Goal: Information Seeking & Learning: Learn about a topic

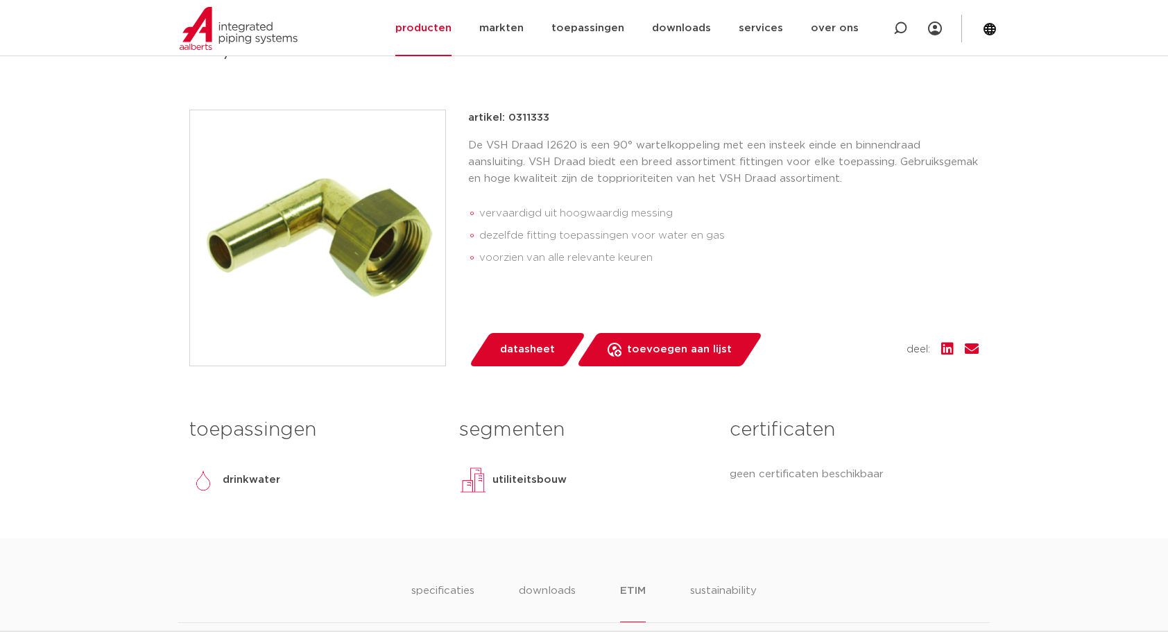
scroll to position [809, 0]
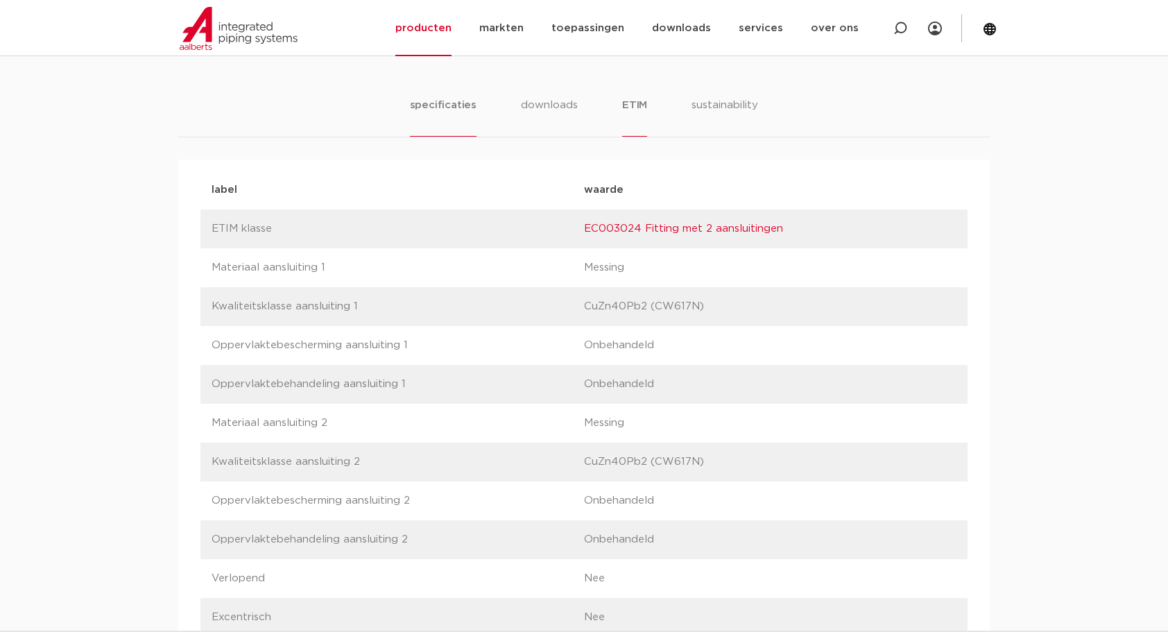
click at [435, 103] on li "specificaties" at bounding box center [443, 117] width 67 height 40
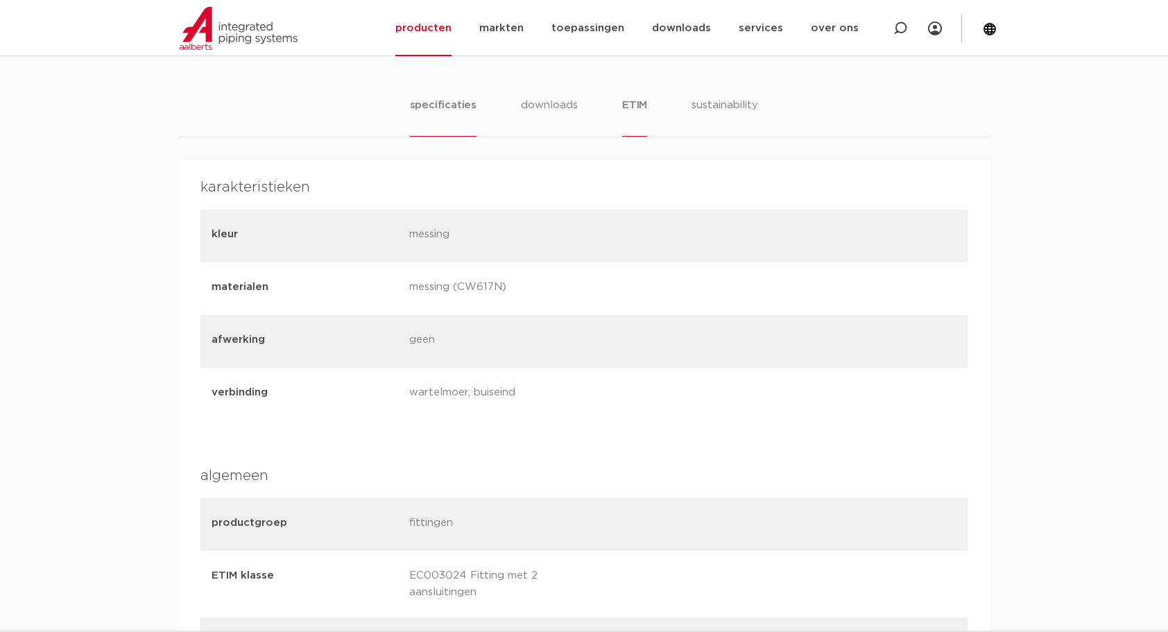
click at [638, 109] on li "ETIM" at bounding box center [634, 117] width 25 height 40
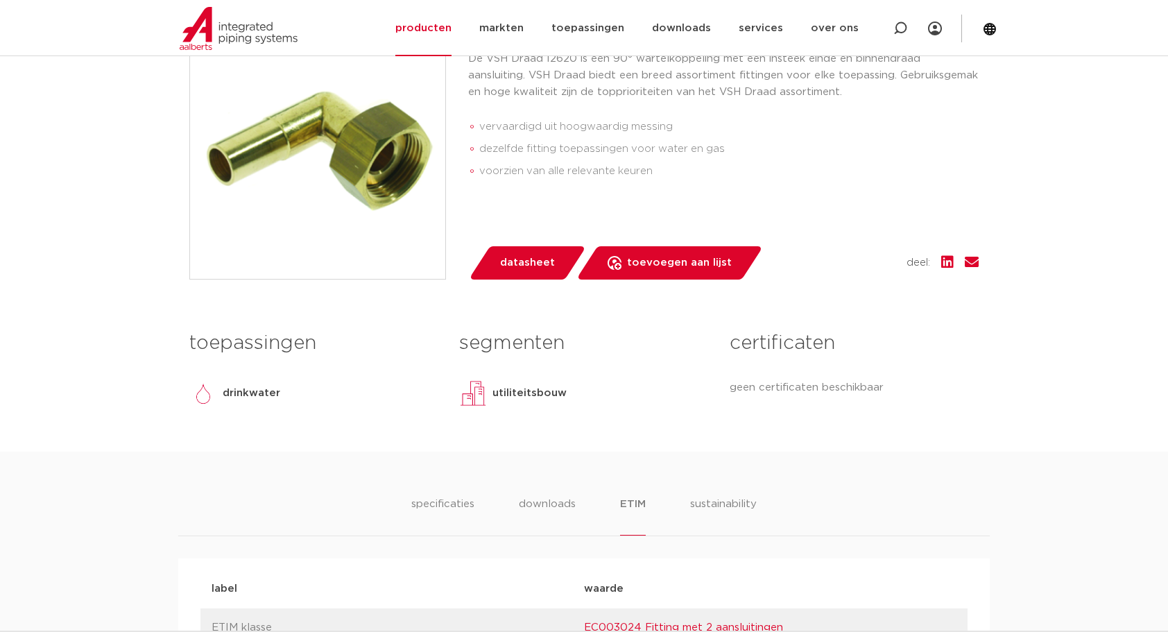
scroll to position [162, 0]
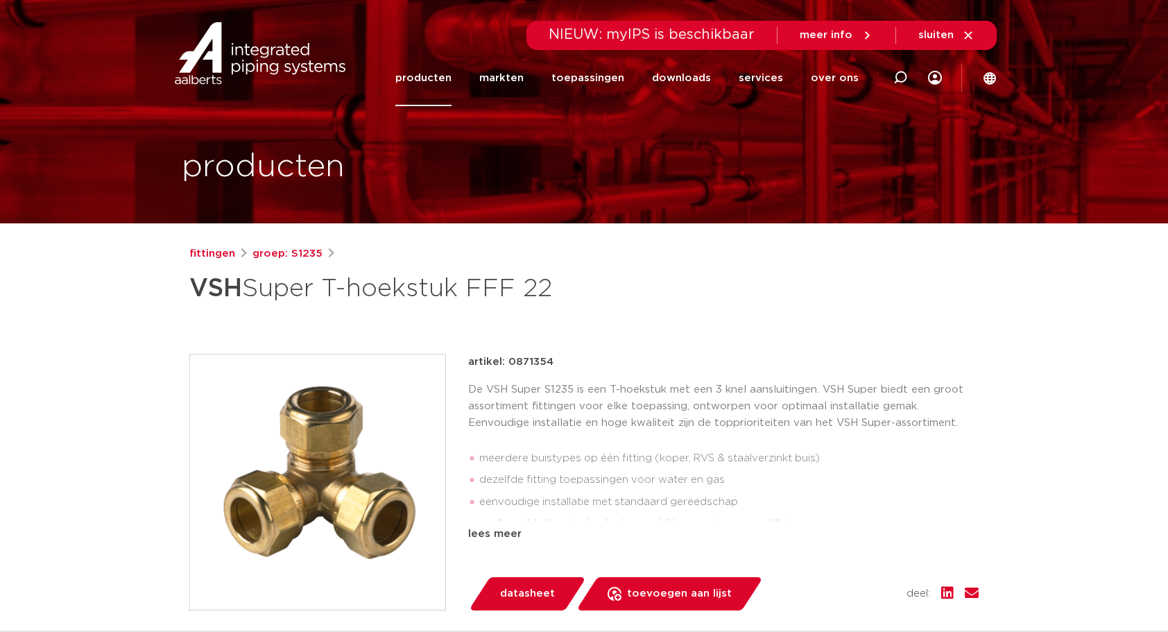
drag, startPoint x: 509, startPoint y: 358, endPoint x: 552, endPoint y: 362, distance: 43.9
click at [552, 362] on div "artikel: 0871354" at bounding box center [723, 362] width 511 height 17
copy p "0871354"
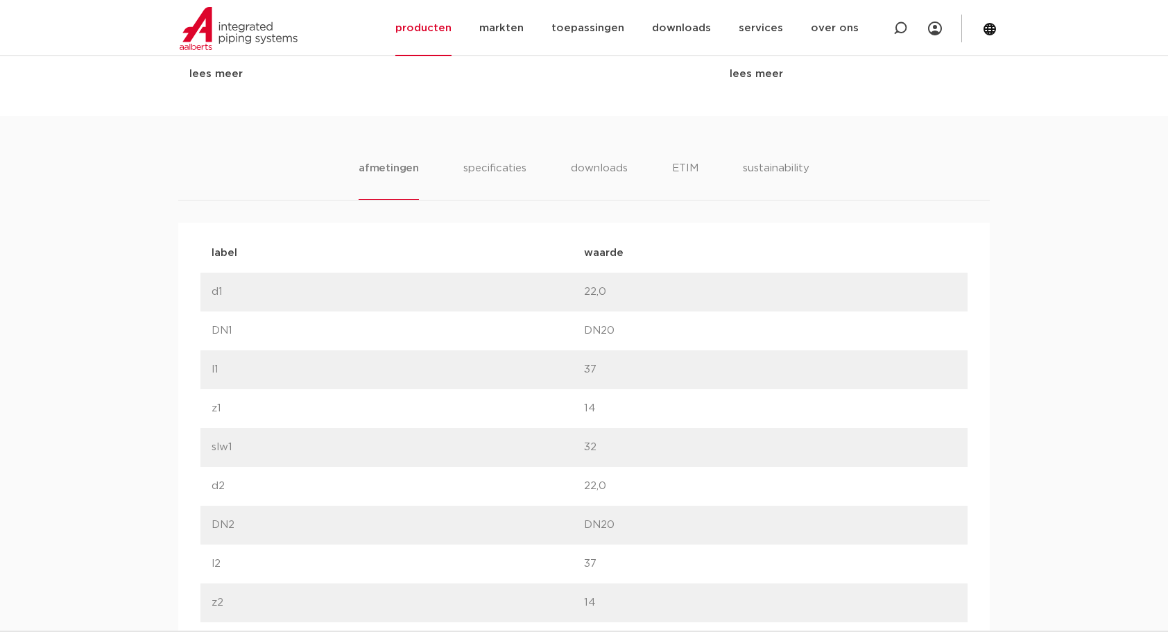
scroll to position [647, 0]
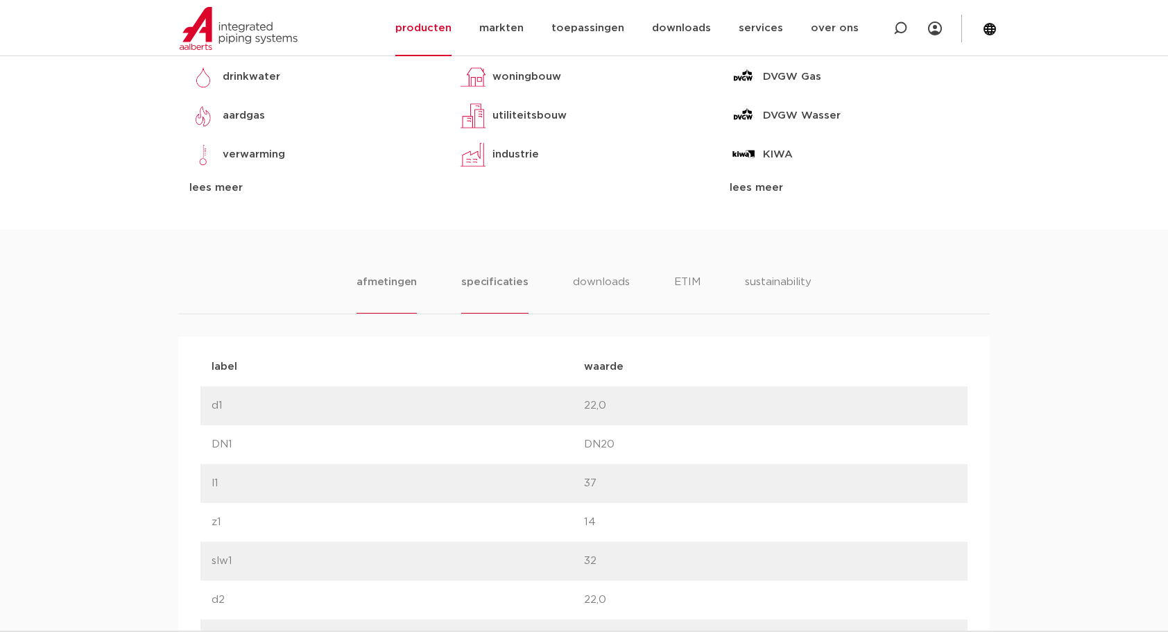
click at [495, 280] on li "specificaties" at bounding box center [494, 294] width 67 height 40
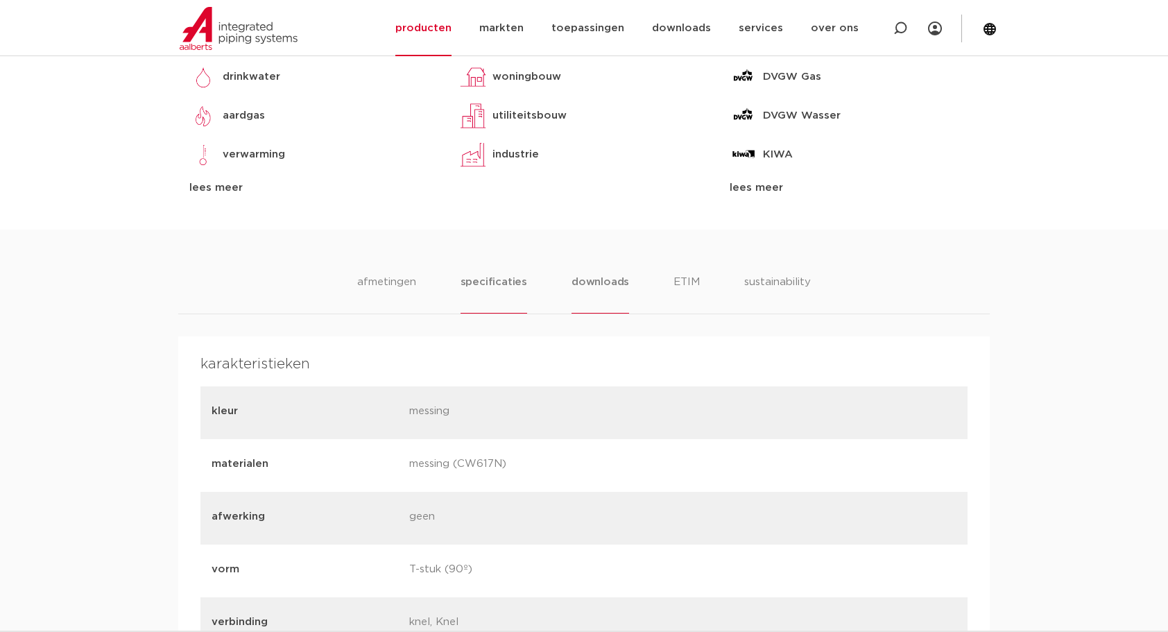
click at [599, 280] on li "downloads" at bounding box center [601, 294] width 58 height 40
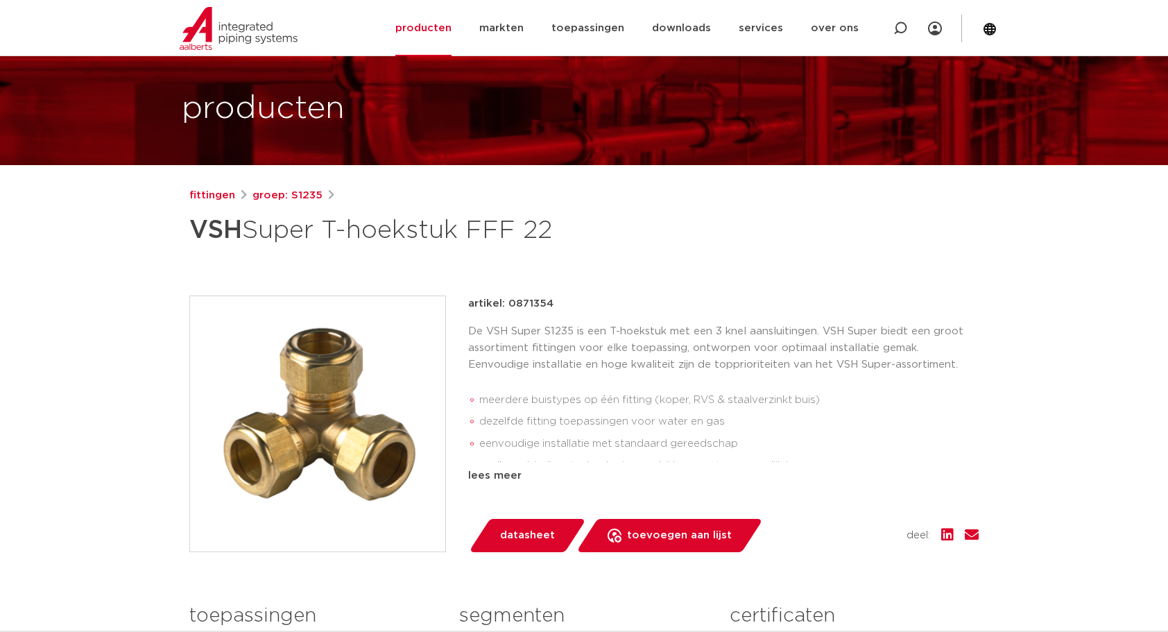
scroll to position [0, 0]
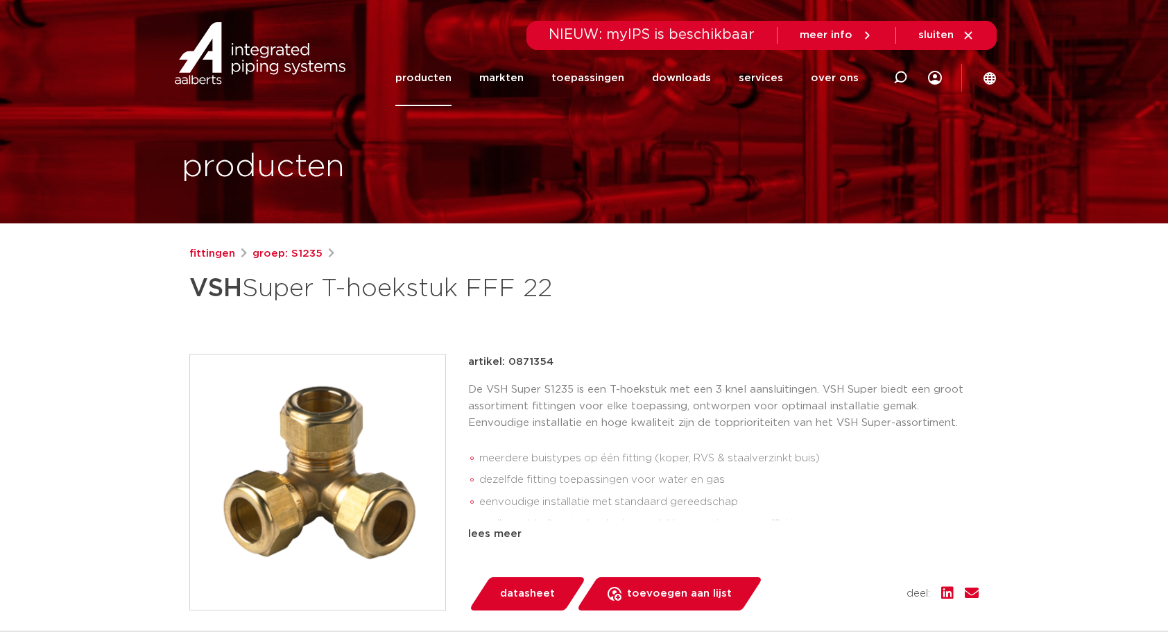
drag, startPoint x: 507, startPoint y: 359, endPoint x: 559, endPoint y: 360, distance: 52.1
click at [559, 360] on div "artikel: 0871354" at bounding box center [723, 362] width 511 height 17
copy p "0871354"
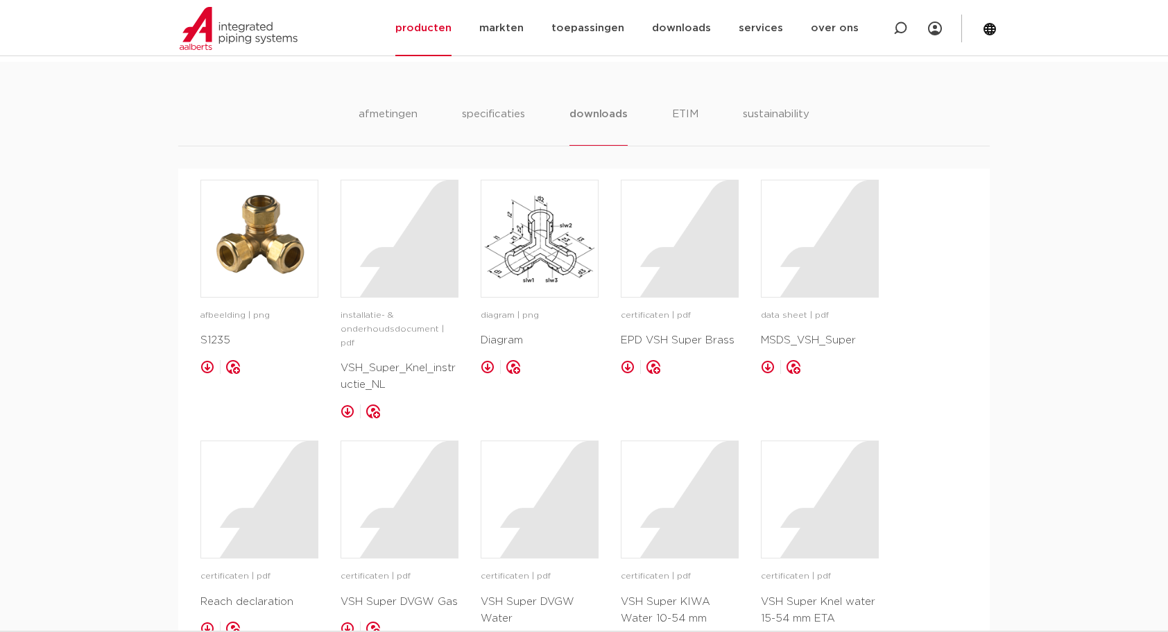
scroll to position [809, 0]
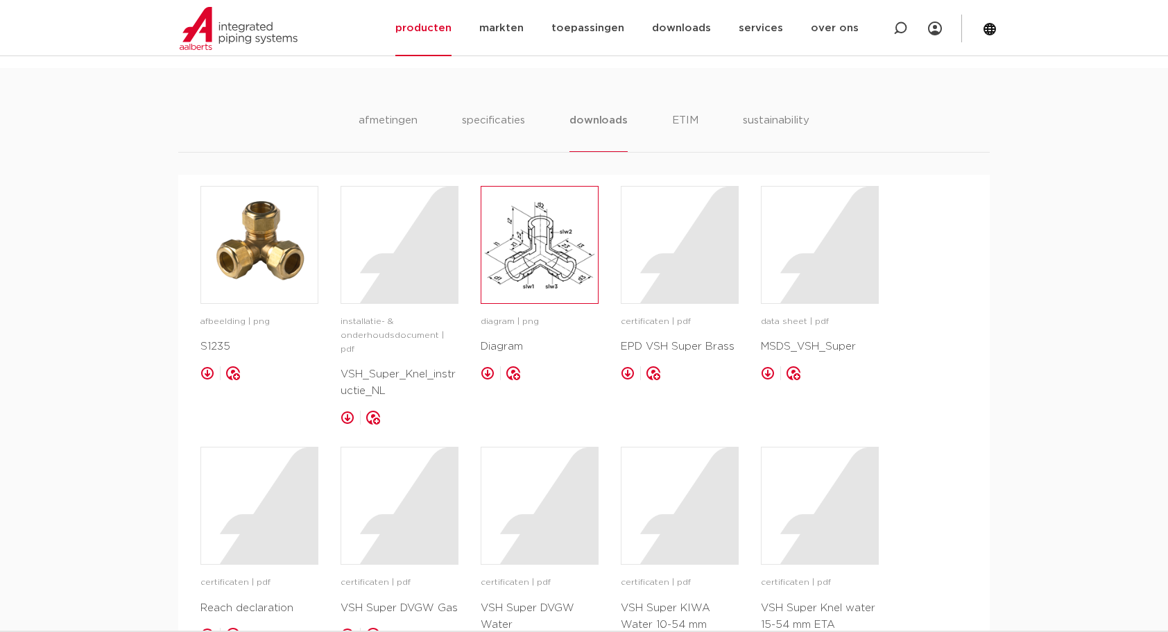
click at [543, 253] on img at bounding box center [540, 245] width 117 height 117
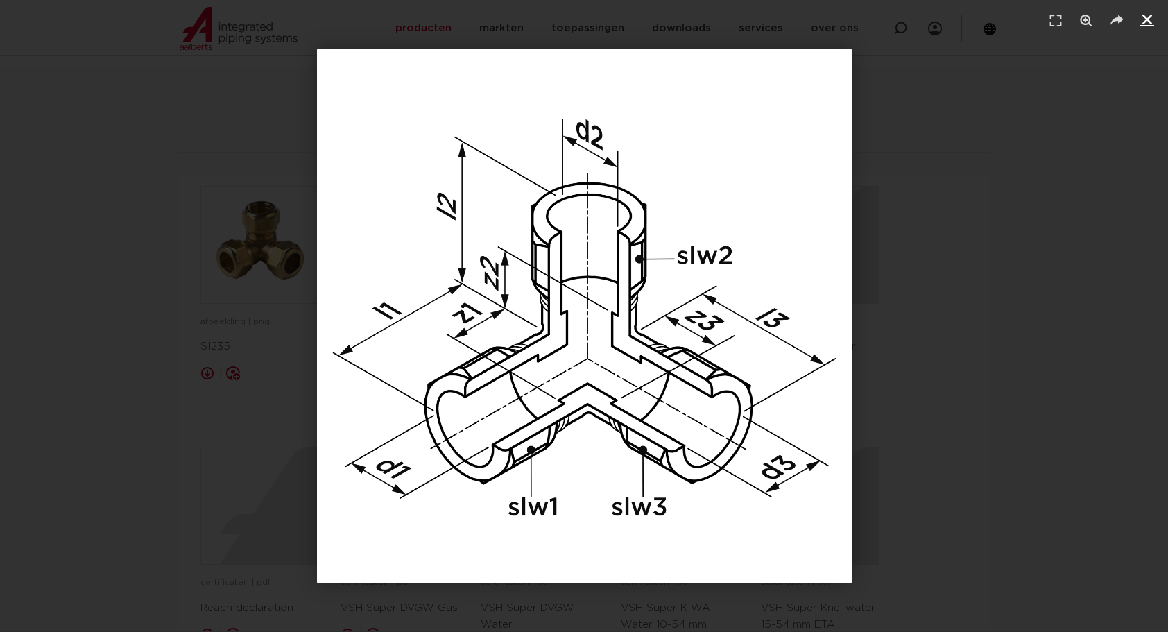
click at [1150, 18] on icon "Sluiten (Esc)" at bounding box center [1148, 19] width 14 height 14
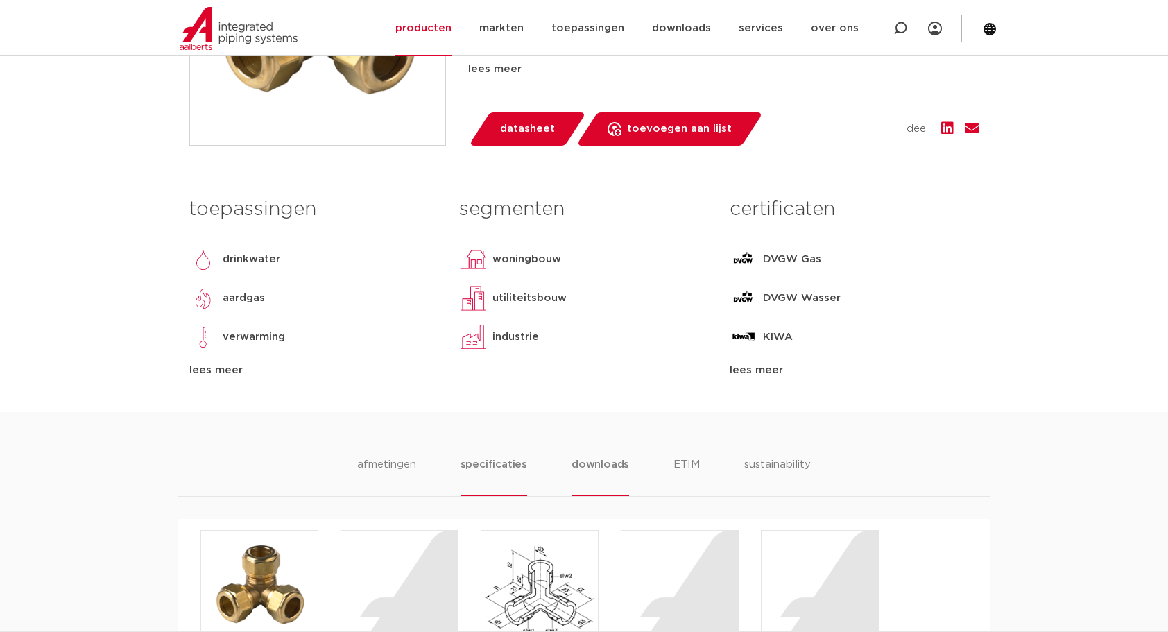
scroll to position [486, 0]
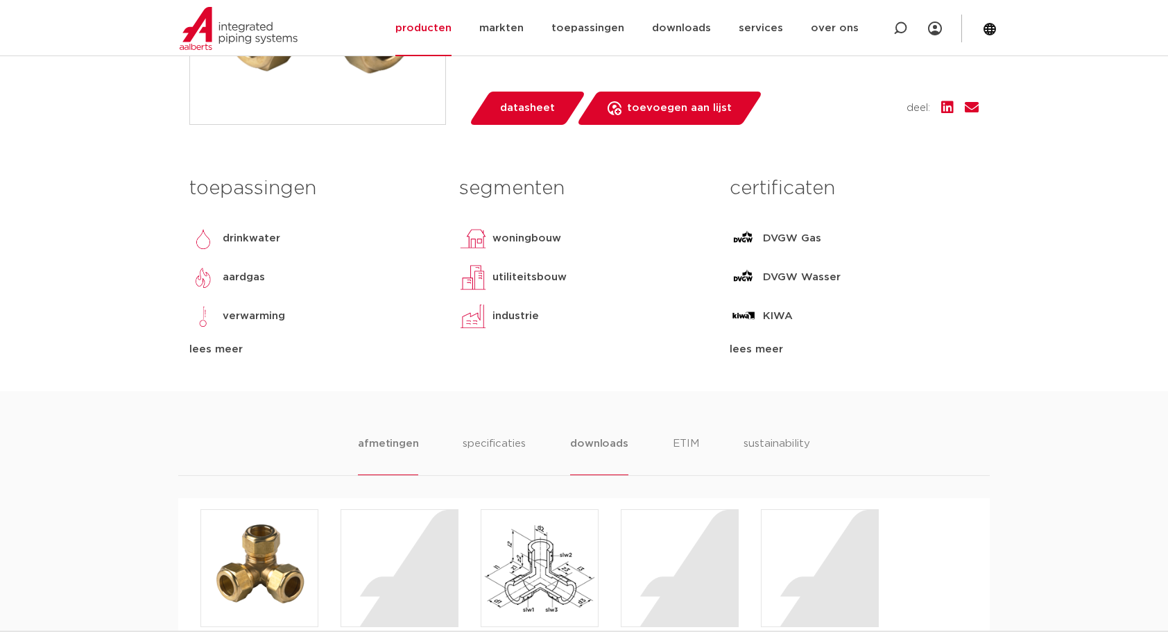
click at [395, 441] on li "afmetingen" at bounding box center [388, 456] width 60 height 40
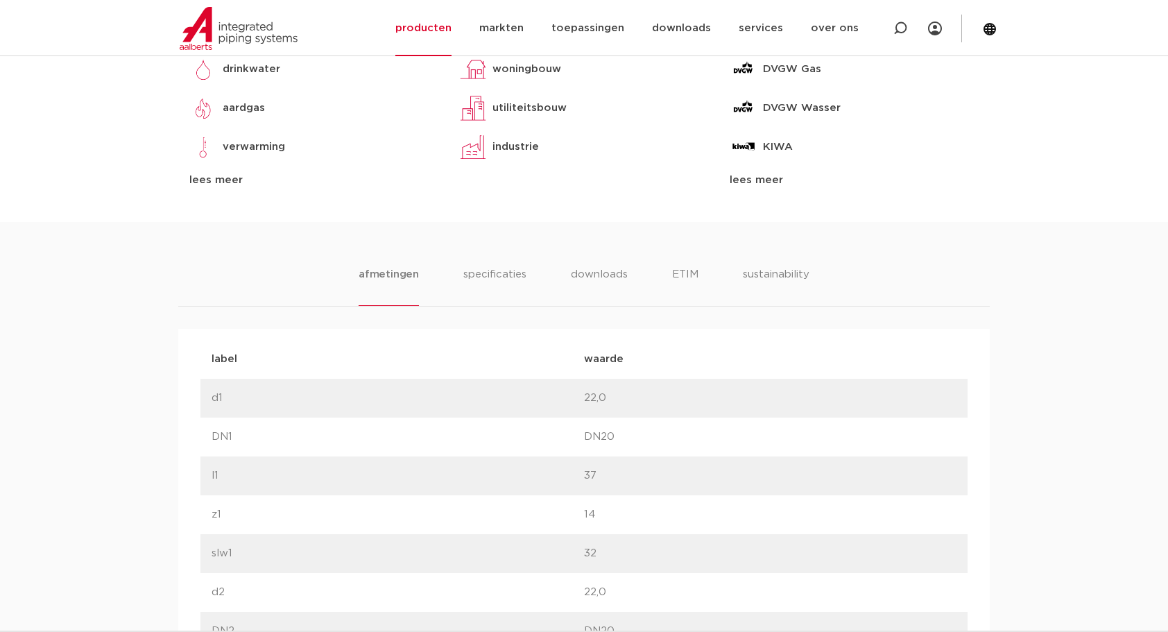
scroll to position [647, 0]
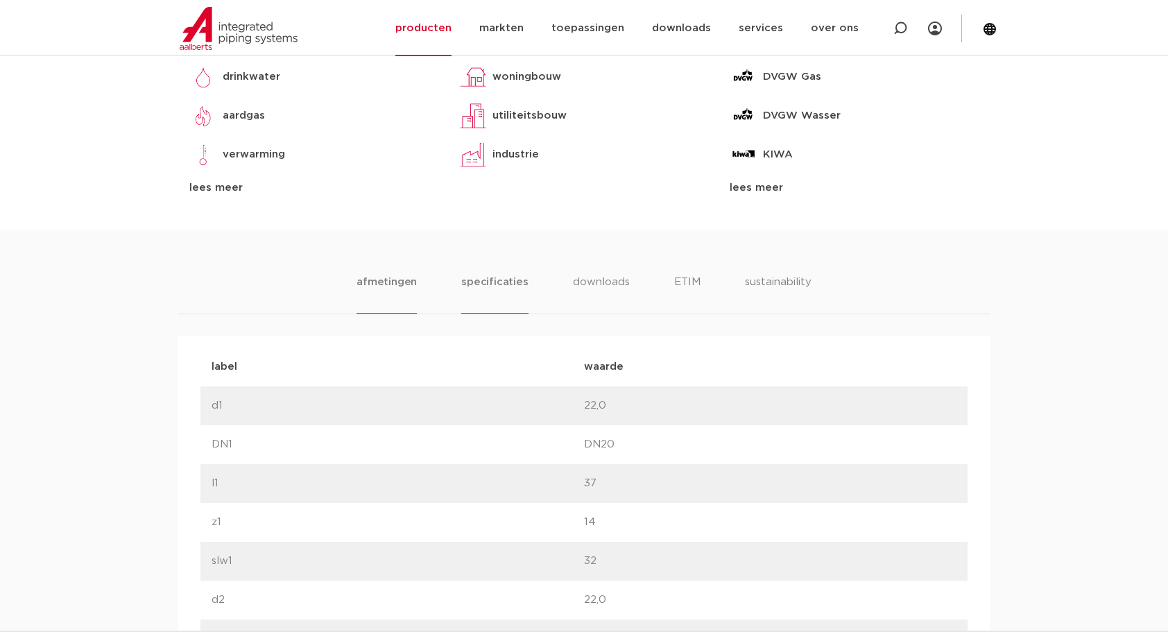
click at [494, 286] on li "specificaties" at bounding box center [494, 294] width 67 height 40
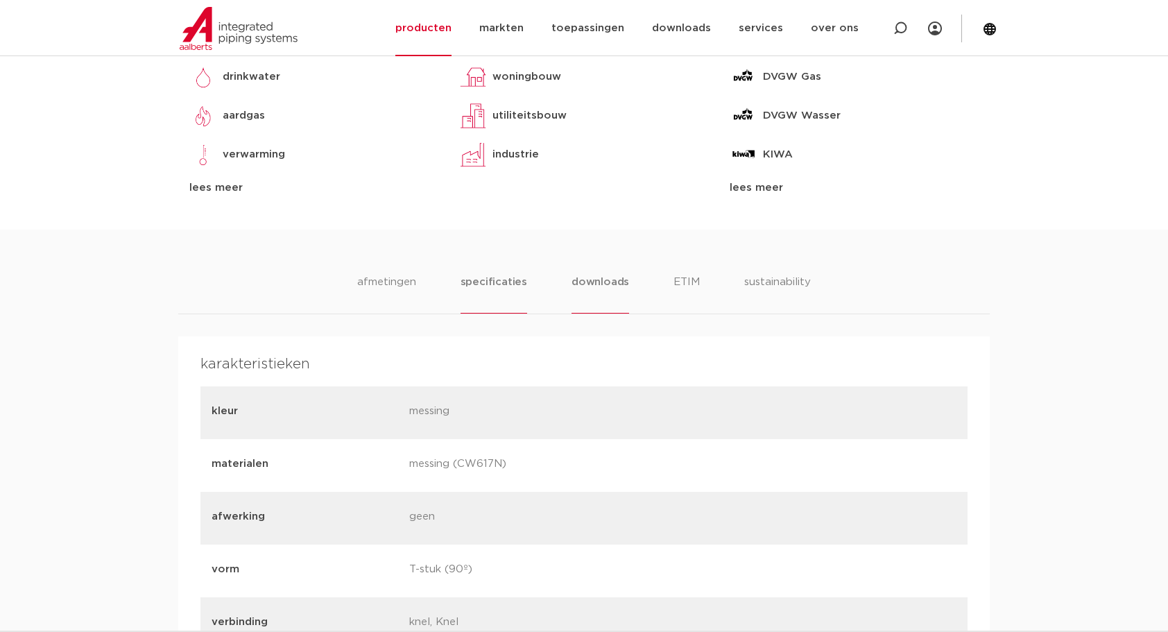
click at [593, 279] on li "downloads" at bounding box center [601, 294] width 58 height 40
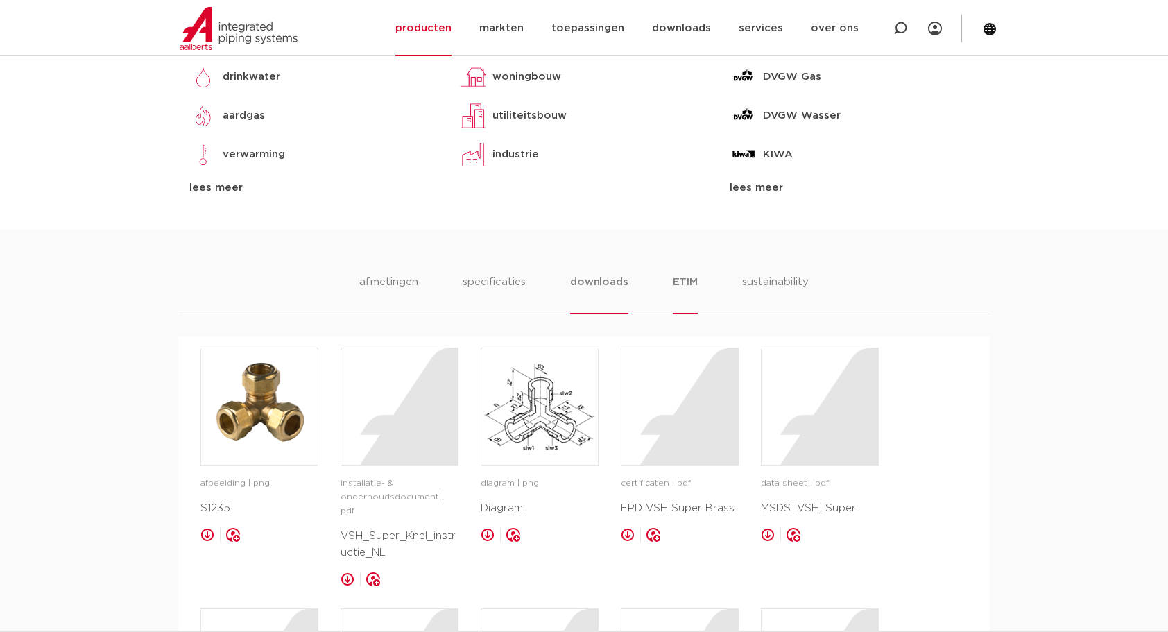
click at [676, 284] on li "ETIM" at bounding box center [685, 294] width 25 height 40
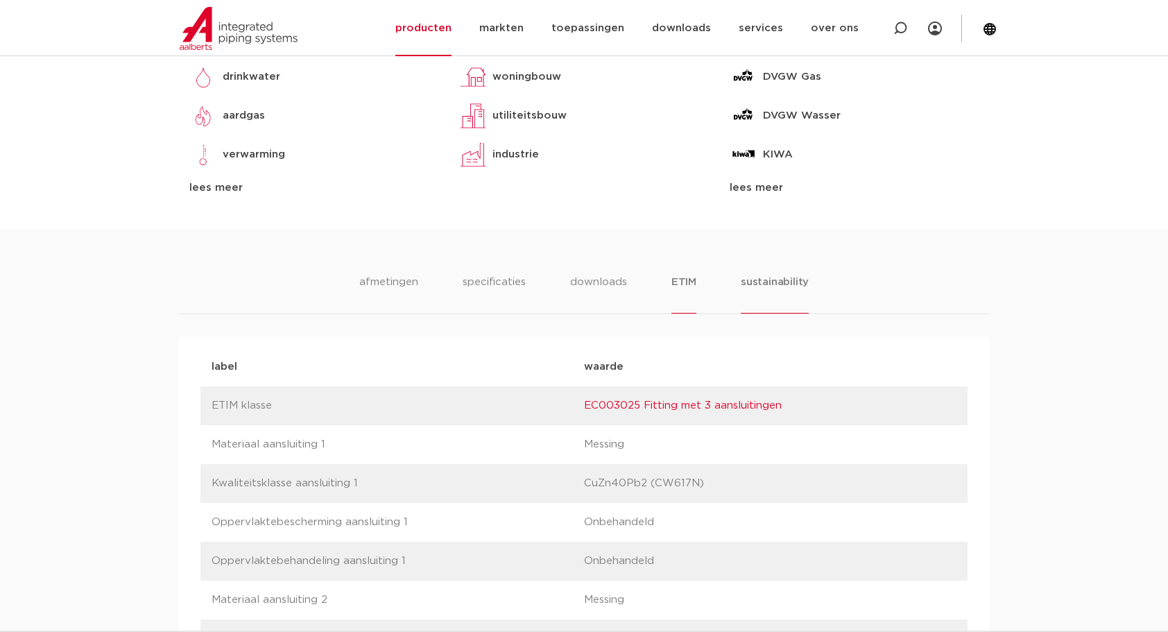
click at [784, 282] on li "sustainability" at bounding box center [775, 294] width 68 height 40
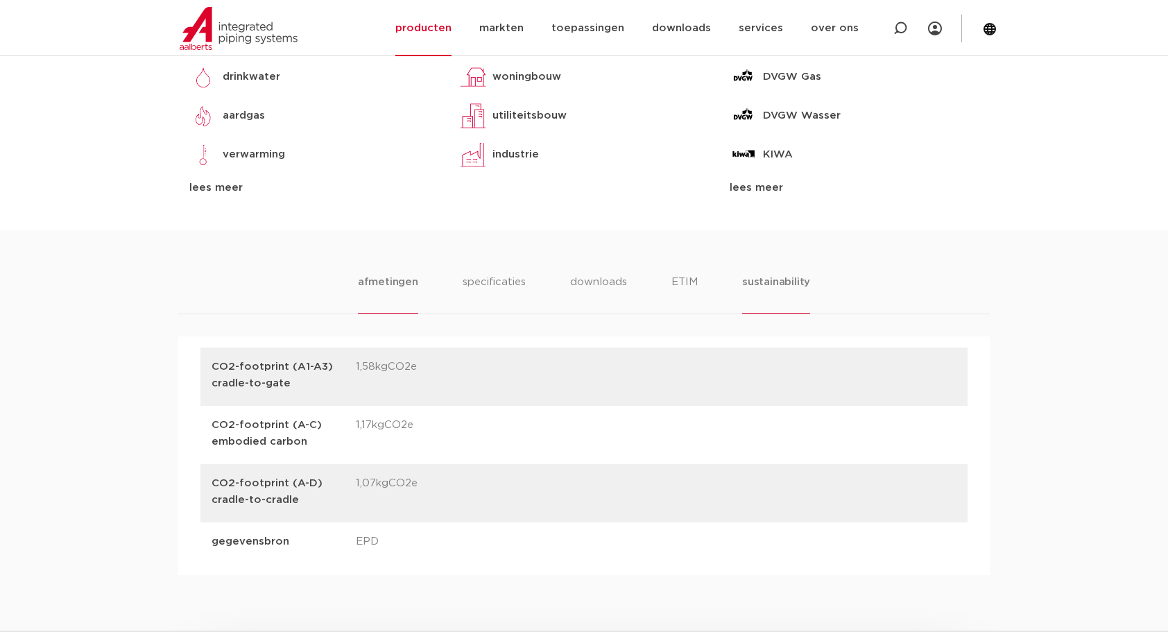
click at [387, 282] on li "afmetingen" at bounding box center [388, 294] width 60 height 40
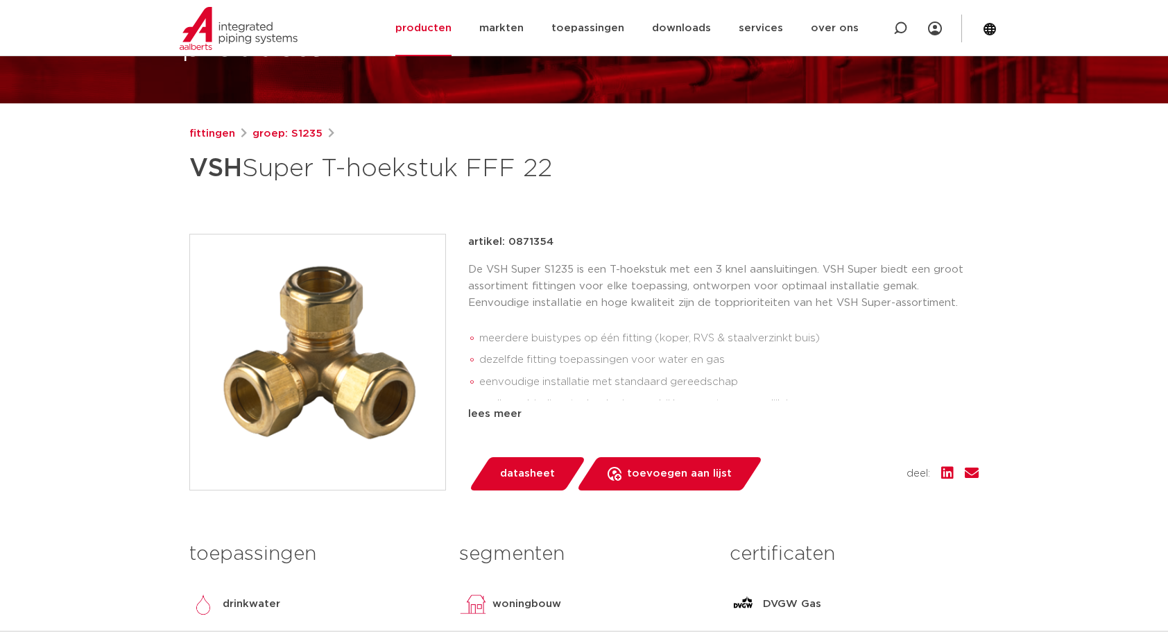
scroll to position [36, 0]
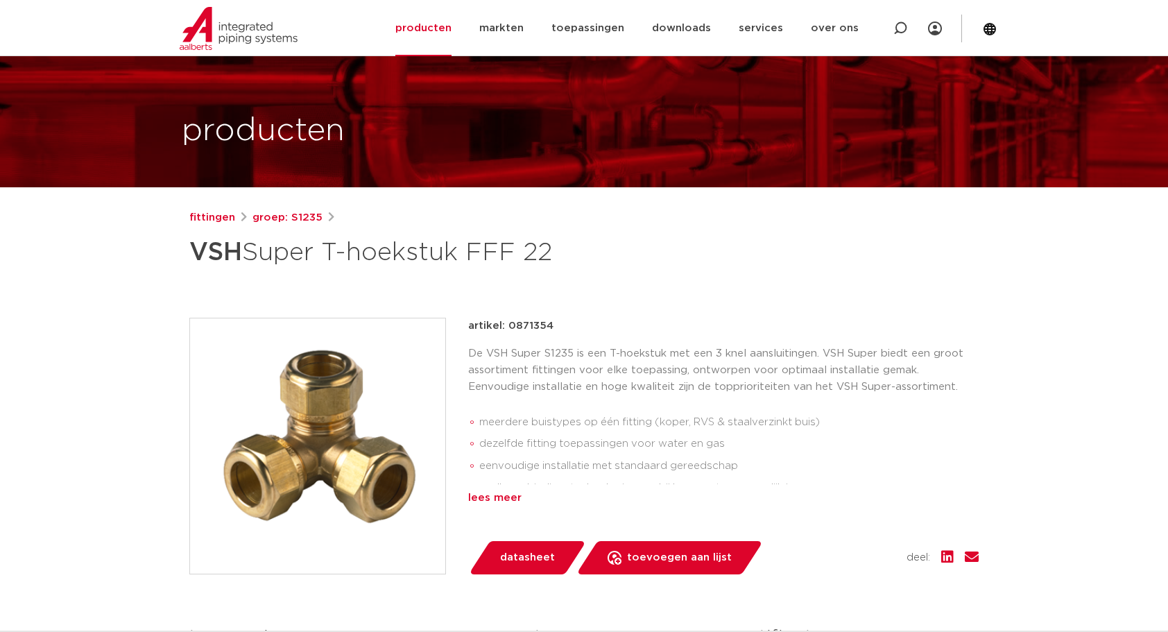
click at [494, 502] on div "lees meer" at bounding box center [723, 498] width 511 height 17
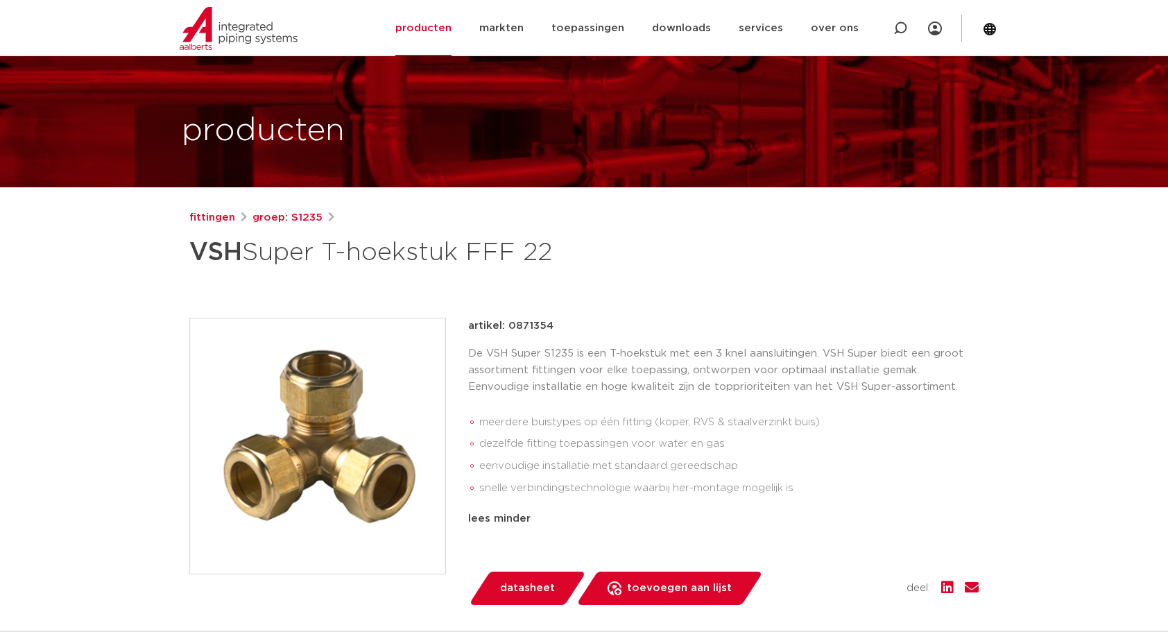
click at [778, 507] on div "artikel: 0871354 De VSH Super S1235 is een T-hoekstuk met een 3 knel aansluitin…" at bounding box center [723, 445] width 511 height 254
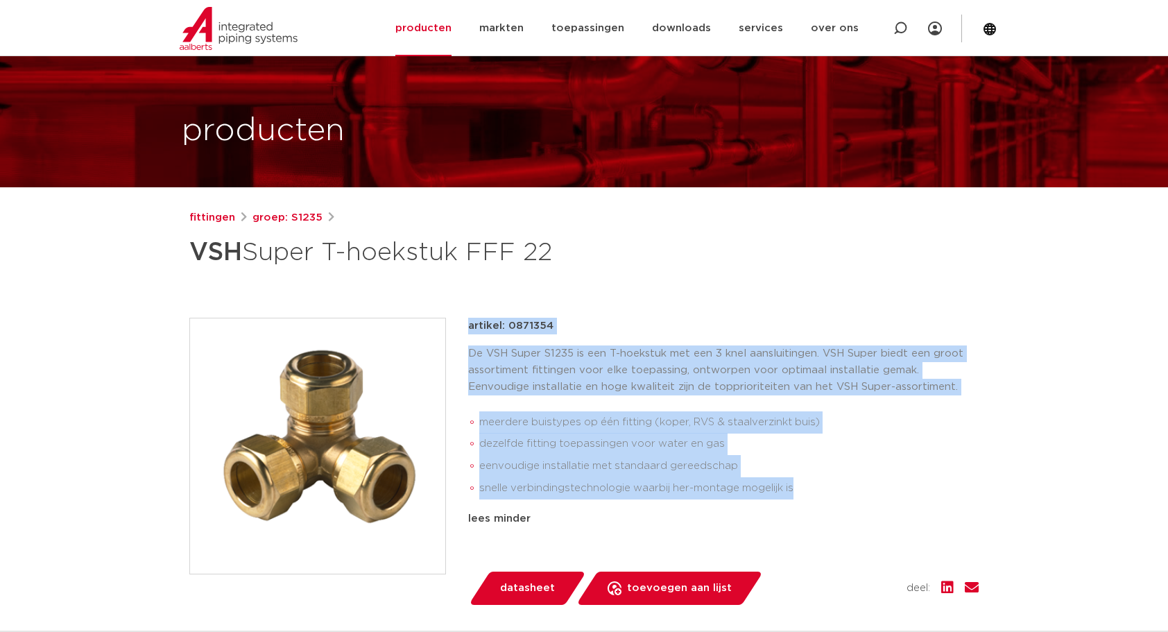
drag, startPoint x: 815, startPoint y: 488, endPoint x: 452, endPoint y: 326, distance: 397.3
click at [452, 326] on div "artikel: 0871354 De VSH Super S1235 is een T-hoekstuk met een 3 knel aansluitin…" at bounding box center [584, 461] width 790 height 287
drag, startPoint x: 452, startPoint y: 326, endPoint x: 563, endPoint y: 285, distance: 118.3
click at [563, 285] on div "fittingen groep: S1235 VSH Super T-hoekstuk FFF 22" at bounding box center [584, 541] width 812 height 662
drag, startPoint x: 556, startPoint y: 253, endPoint x: 178, endPoint y: 221, distance: 380.2
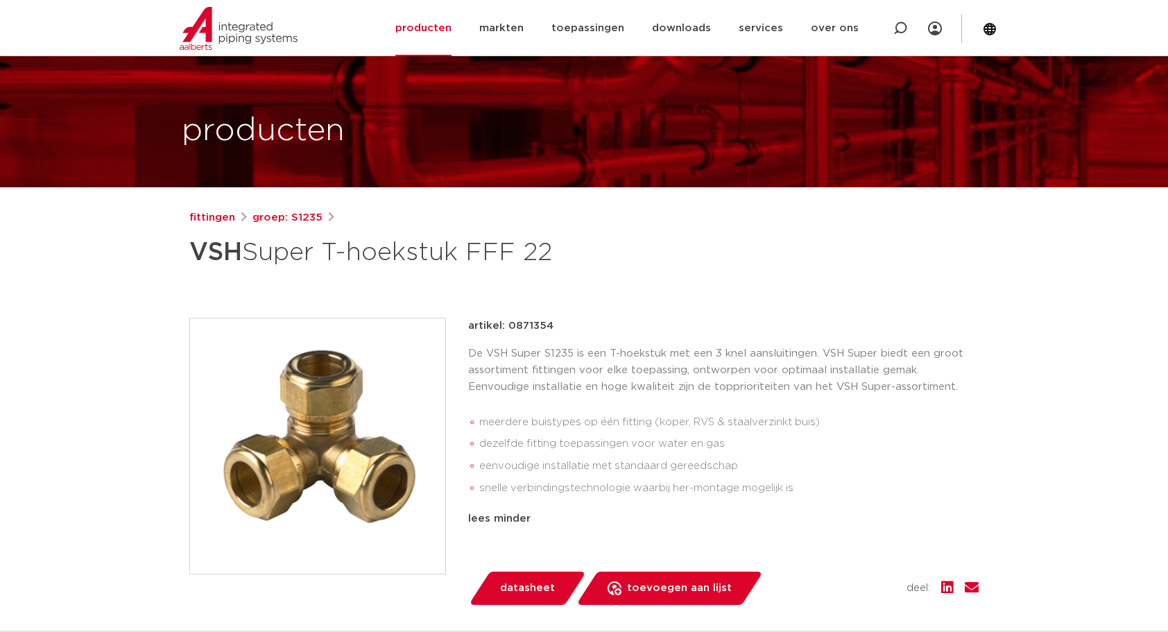
drag, startPoint x: 178, startPoint y: 221, endPoint x: 288, endPoint y: 287, distance: 128.5
click at [288, 287] on div "fittingen groep: S1235 VSH Super T-hoekstuk FFF 22" at bounding box center [584, 541] width 812 height 662
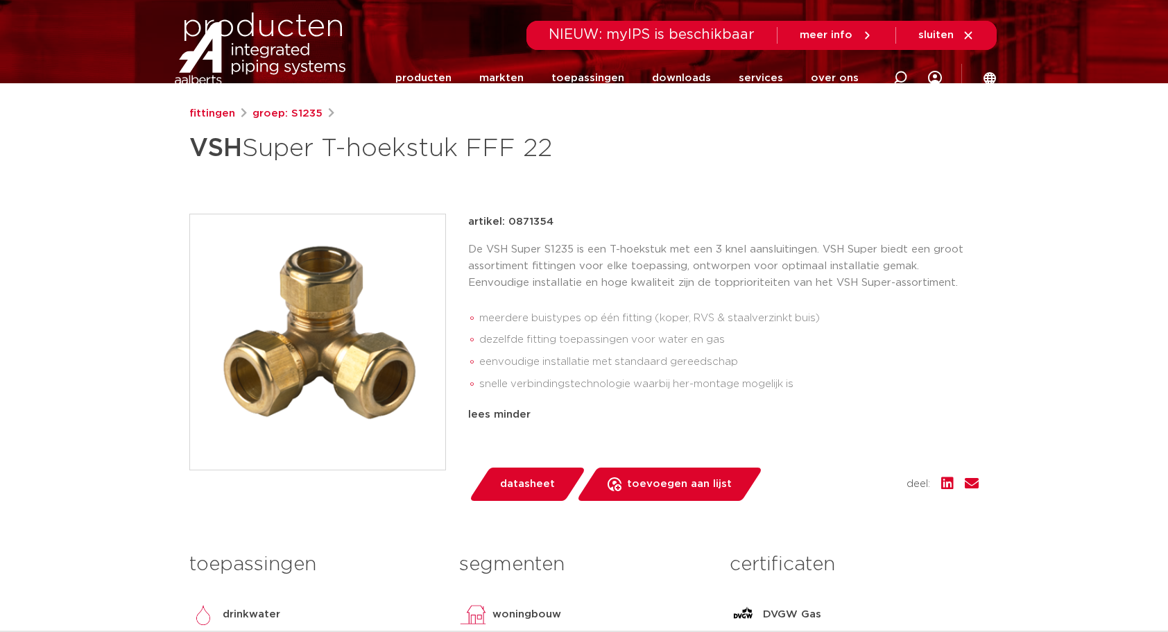
scroll to position [0, 0]
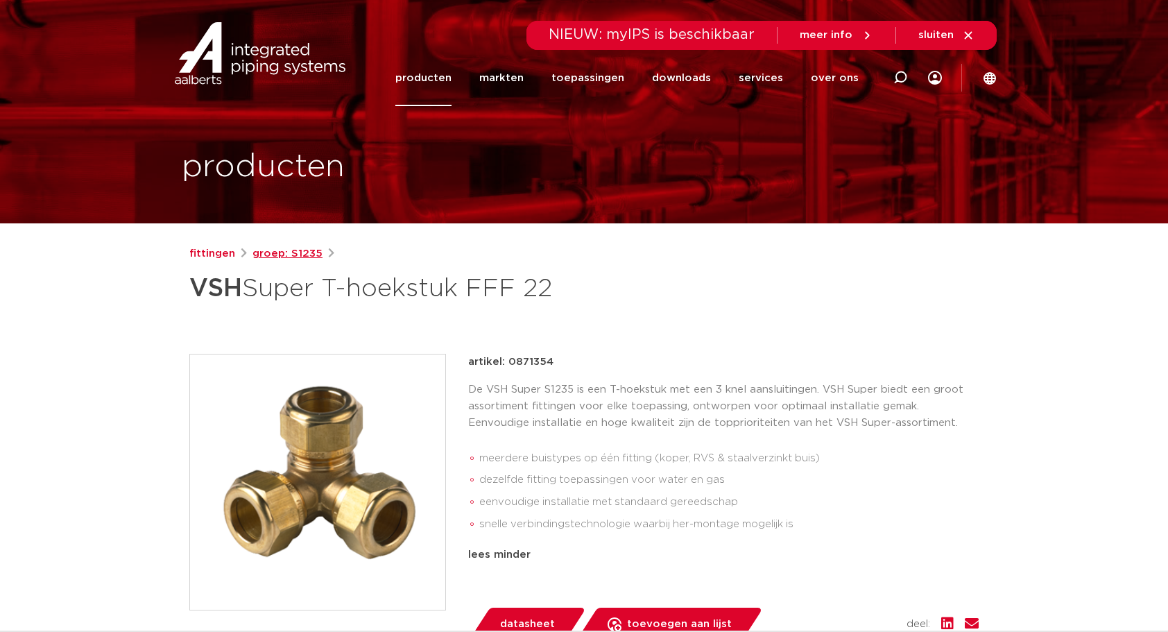
click at [282, 254] on link "groep: S1235" at bounding box center [288, 254] width 70 height 17
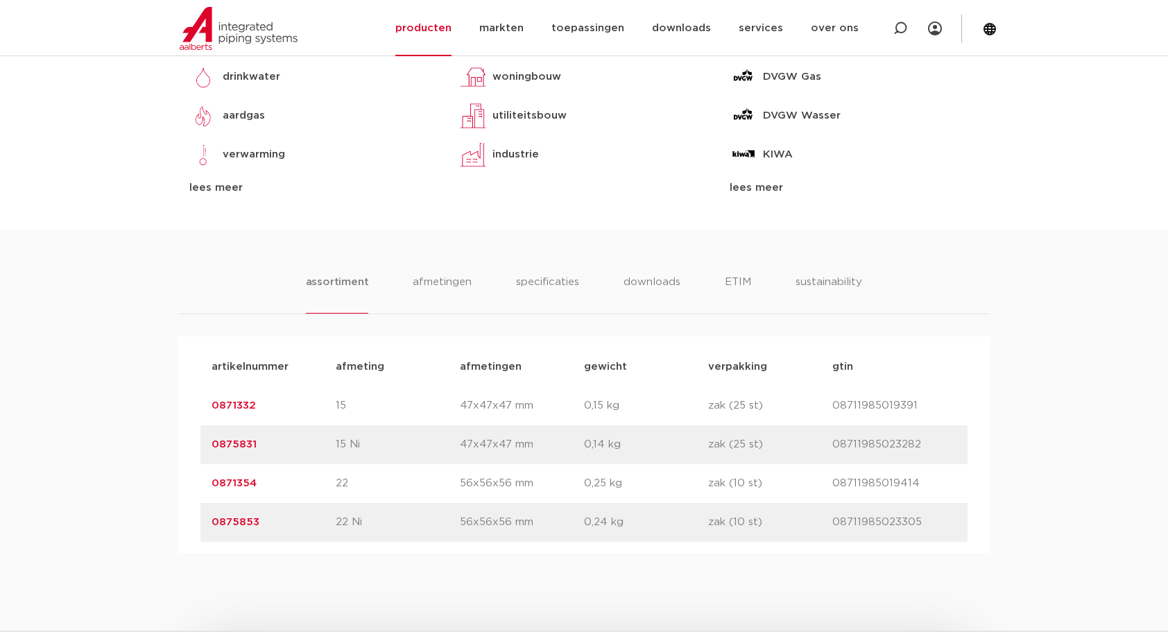
drag, startPoint x: 260, startPoint y: 407, endPoint x: 207, endPoint y: 415, distance: 54.1
click at [207, 415] on div "artikelnummer 0871332 afmeting 15 afmetingen 47x47x47 mm gewicht 0,15 kg verpak…" at bounding box center [584, 405] width 767 height 39
copy link "0871332"
drag, startPoint x: 821, startPoint y: 597, endPoint x: 846, endPoint y: 609, distance: 27.9
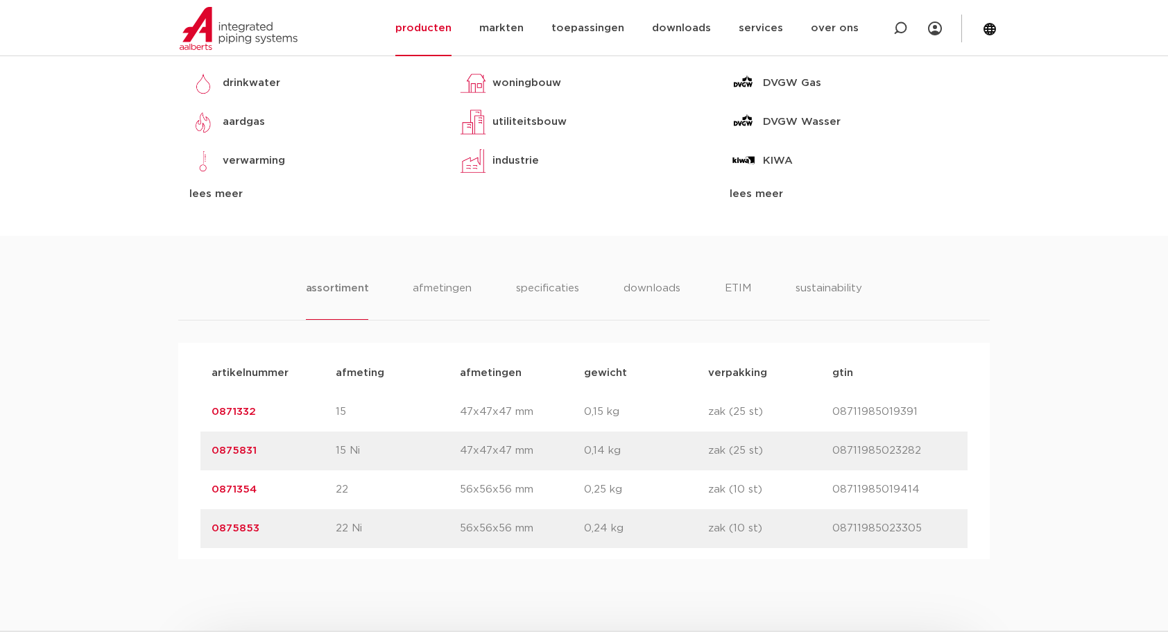
scroll to position [647, 0]
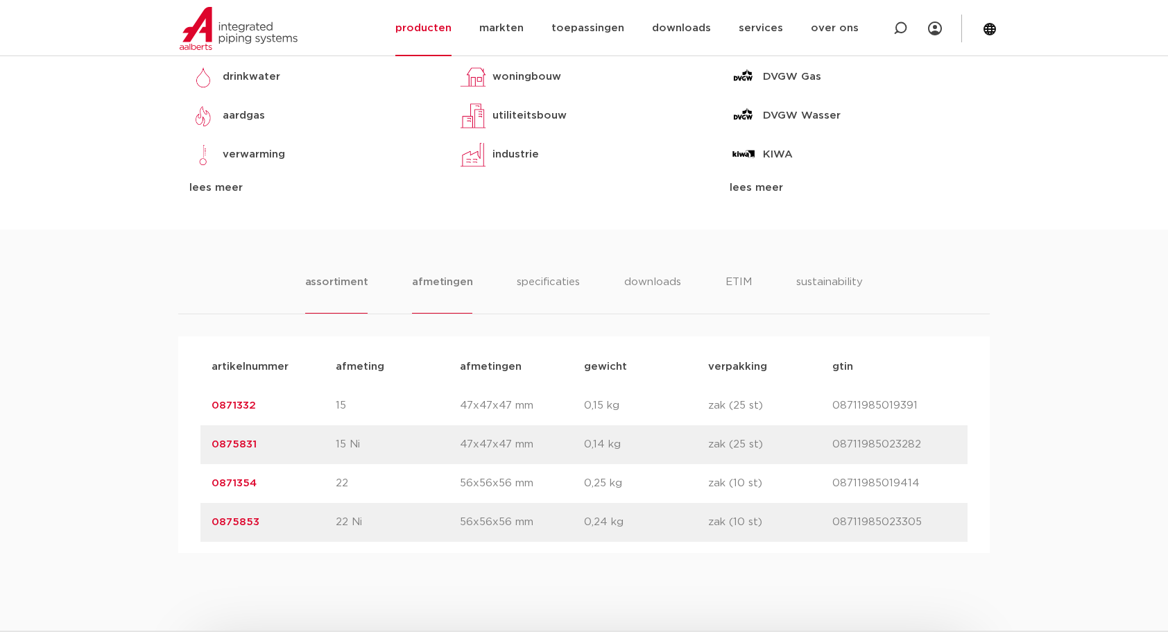
click at [429, 275] on li "afmetingen" at bounding box center [442, 294] width 60 height 40
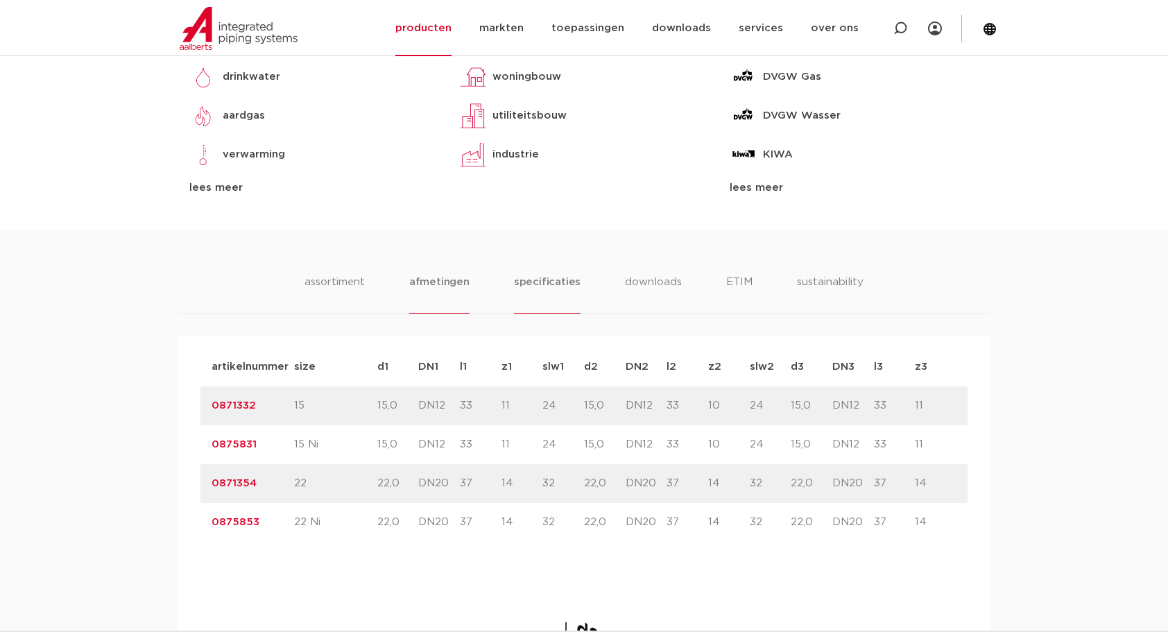
click at [556, 284] on li "specificaties" at bounding box center [547, 294] width 67 height 40
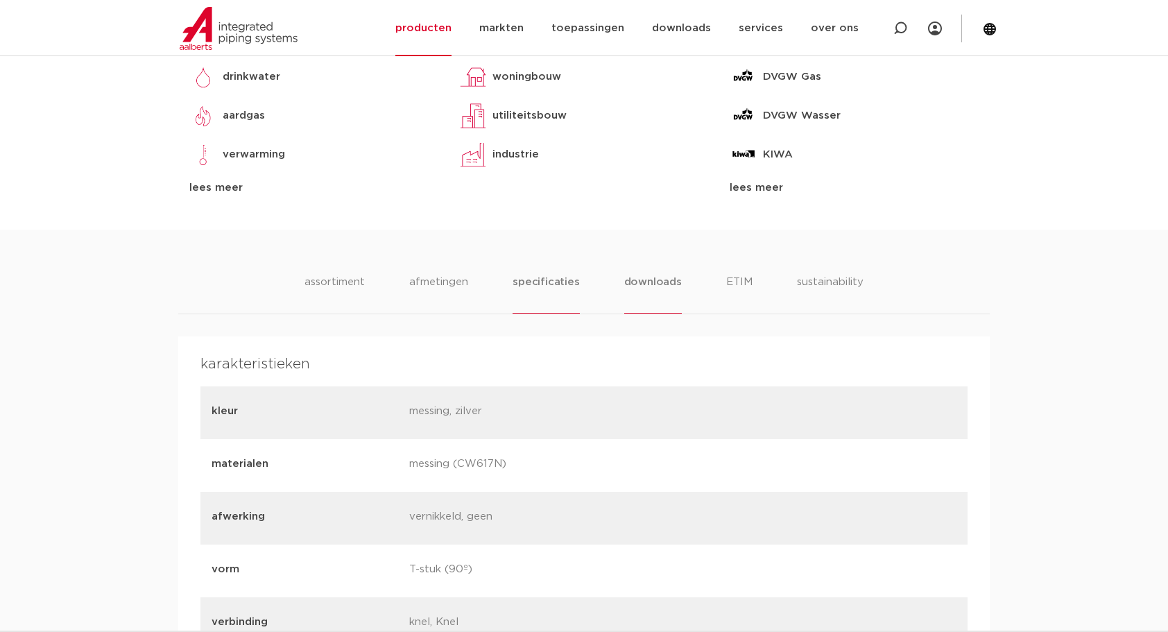
click at [647, 286] on li "downloads" at bounding box center [653, 294] width 58 height 40
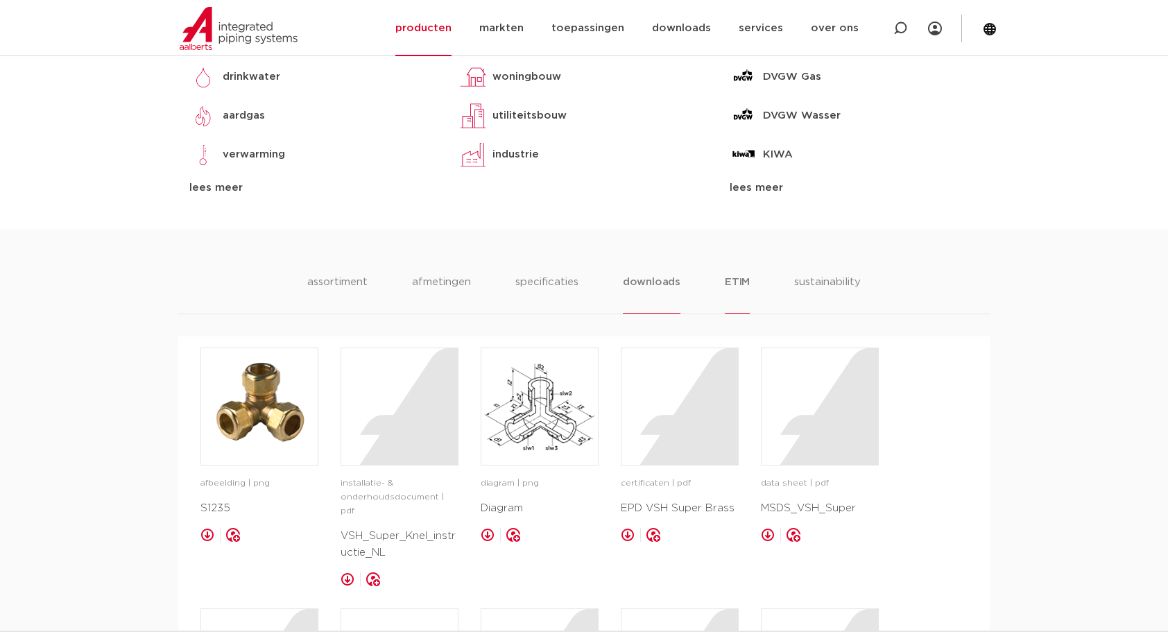
click at [726, 284] on li "ETIM" at bounding box center [737, 294] width 25 height 40
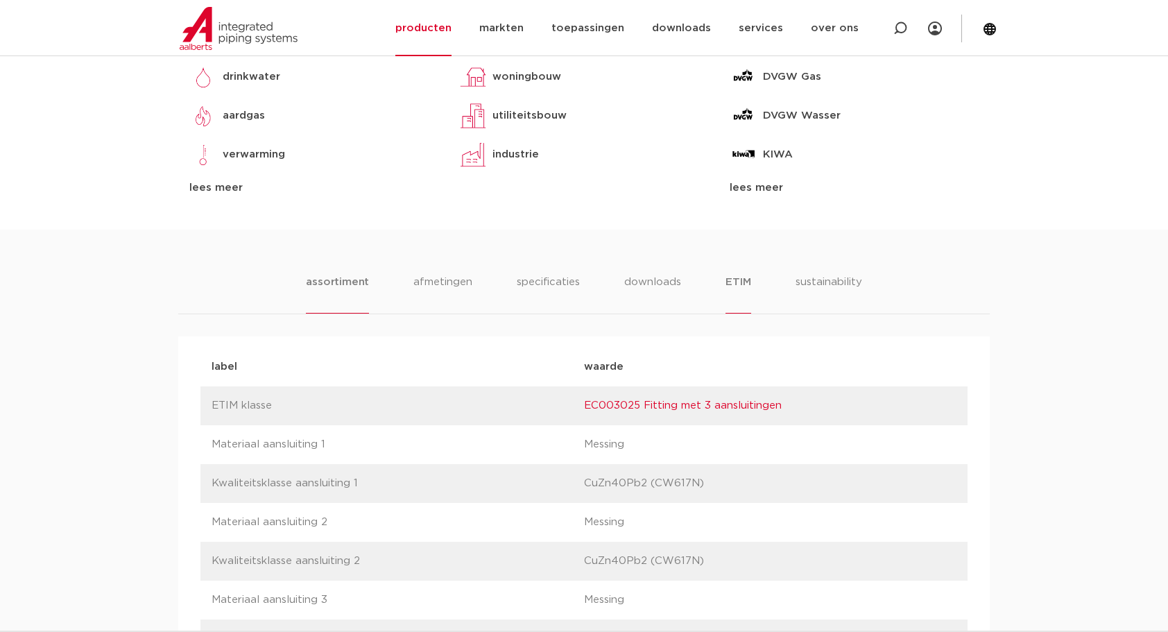
click at [358, 278] on li "assortiment" at bounding box center [337, 294] width 63 height 40
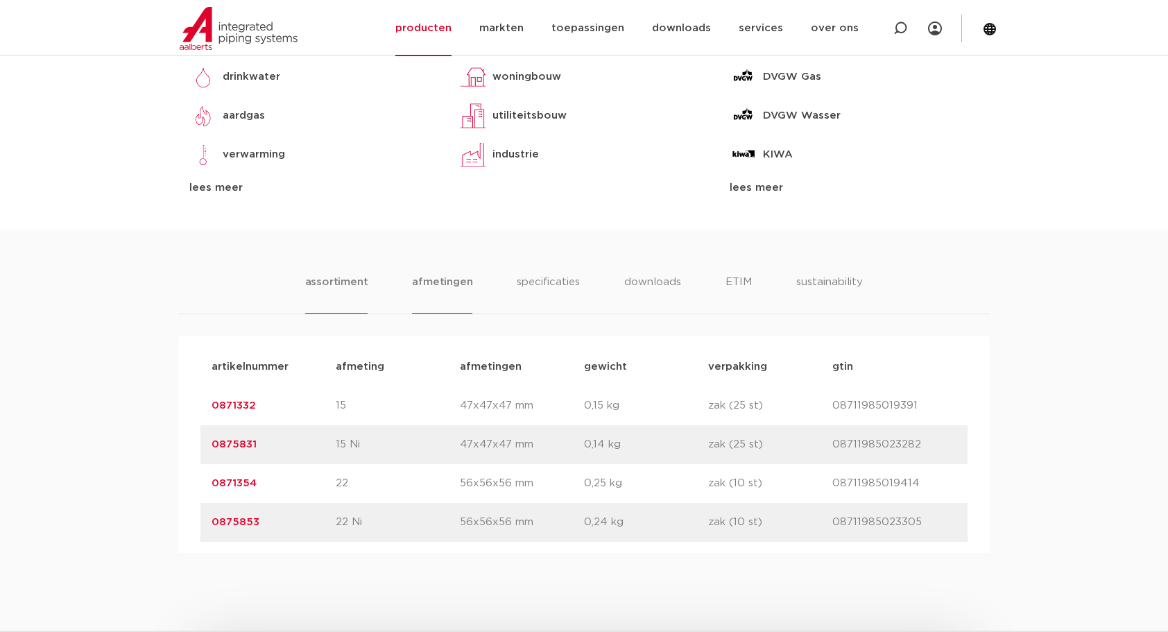
click at [457, 280] on li "afmetingen" at bounding box center [442, 294] width 60 height 40
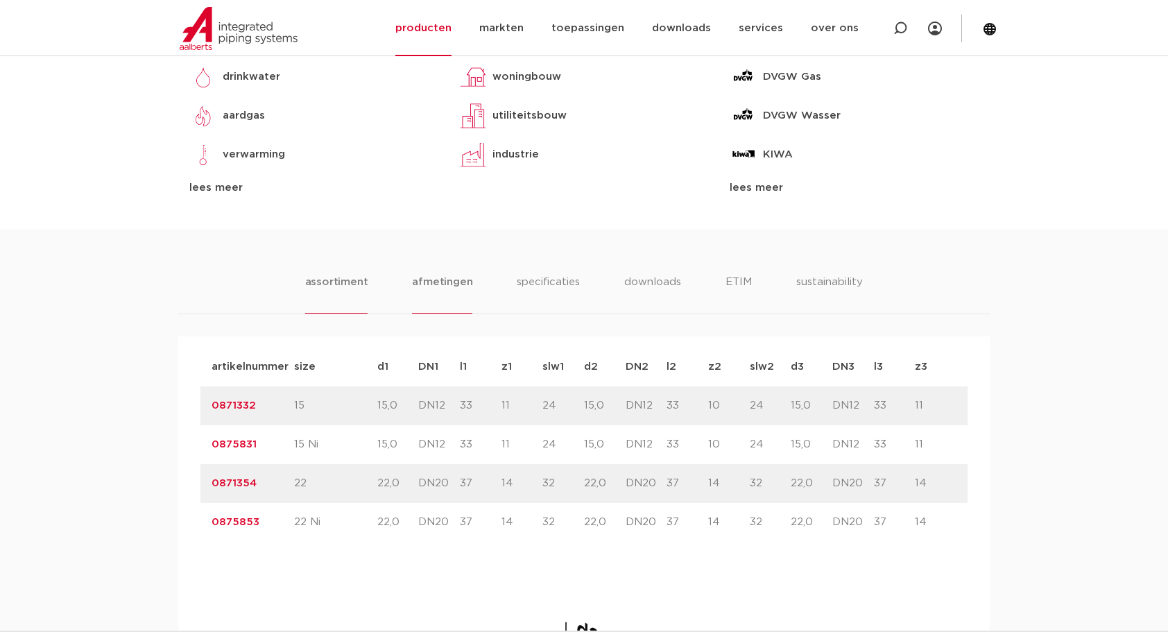
click at [347, 280] on li "assortiment" at bounding box center [336, 294] width 63 height 40
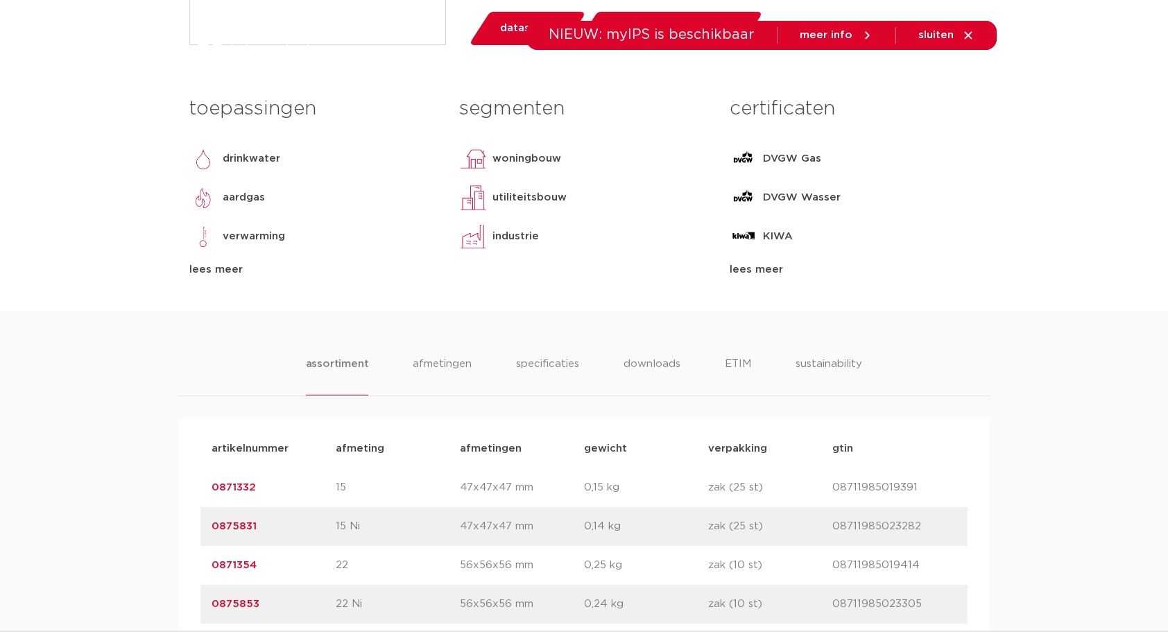
scroll to position [809, 0]
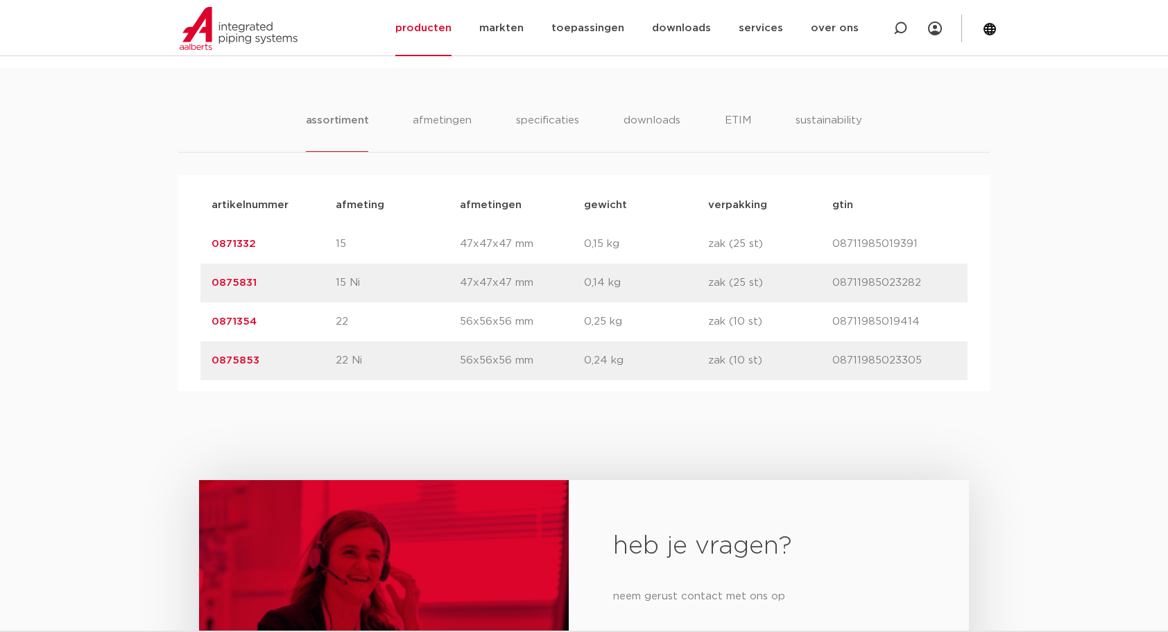
click at [241, 243] on link "0871332" at bounding box center [234, 244] width 44 height 10
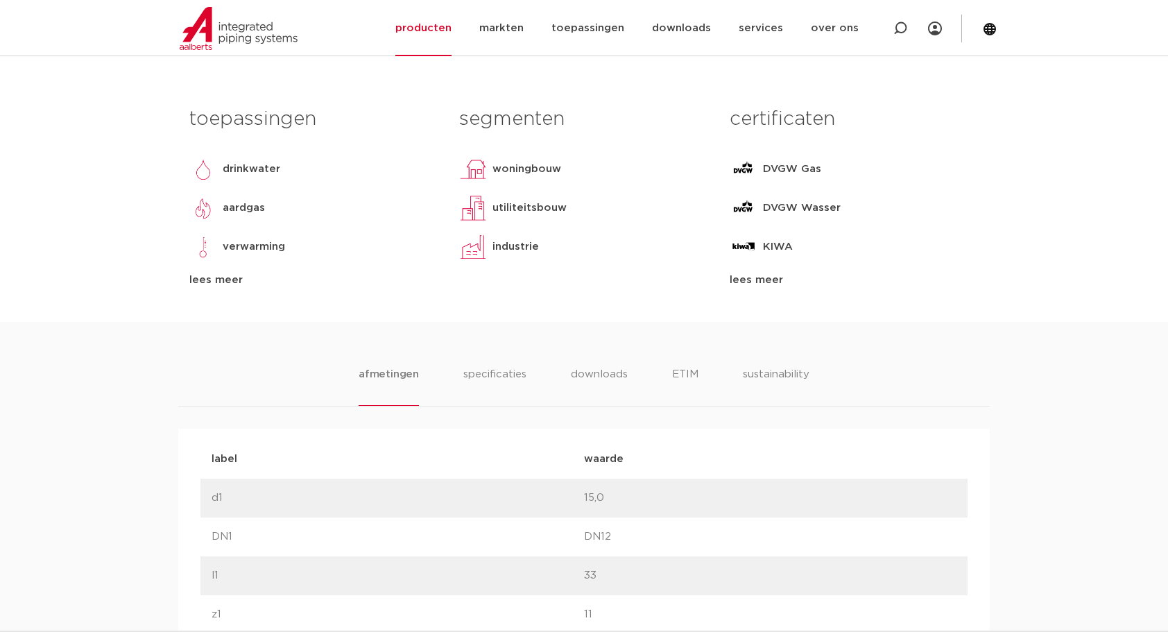
scroll to position [809, 0]
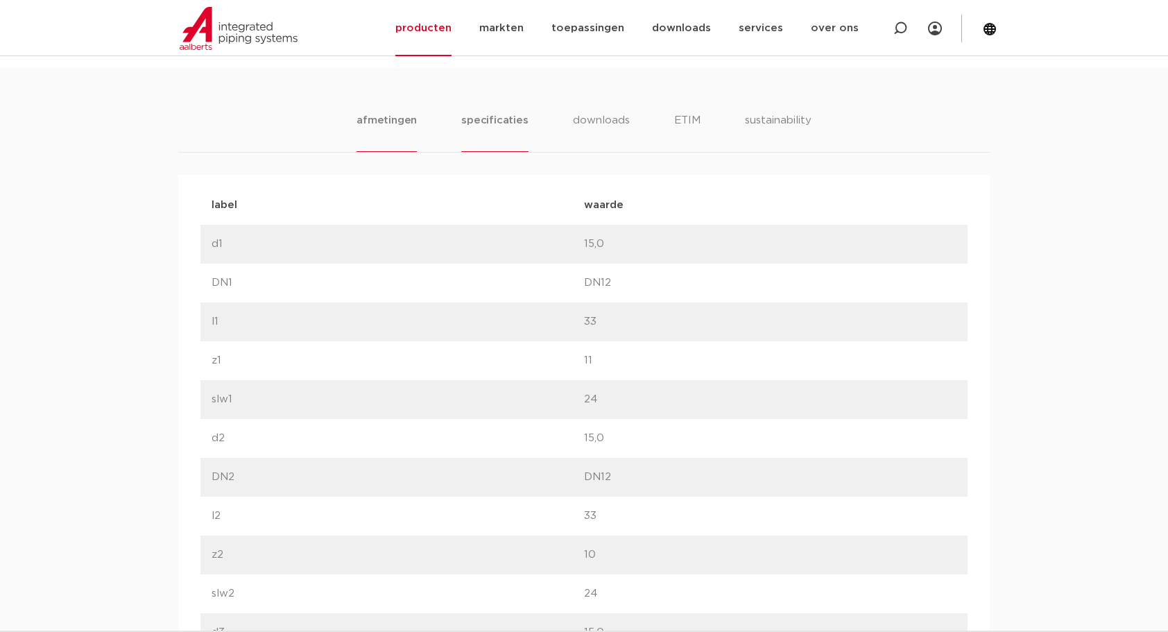
click at [512, 121] on li "specificaties" at bounding box center [494, 132] width 67 height 40
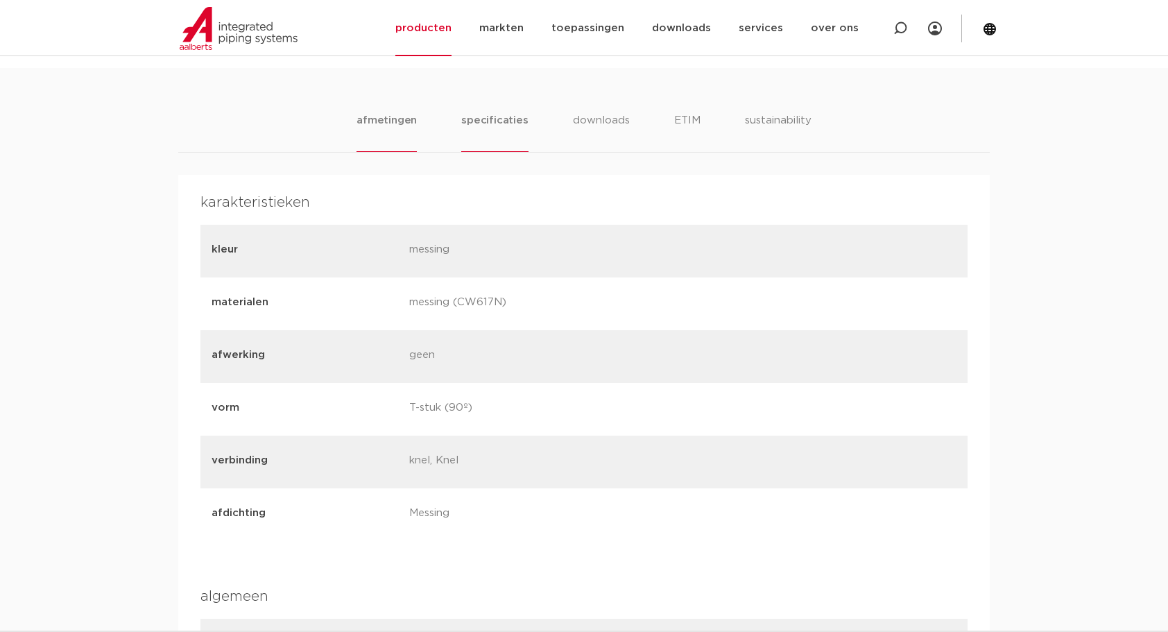
click at [398, 124] on li "afmetingen" at bounding box center [387, 132] width 60 height 40
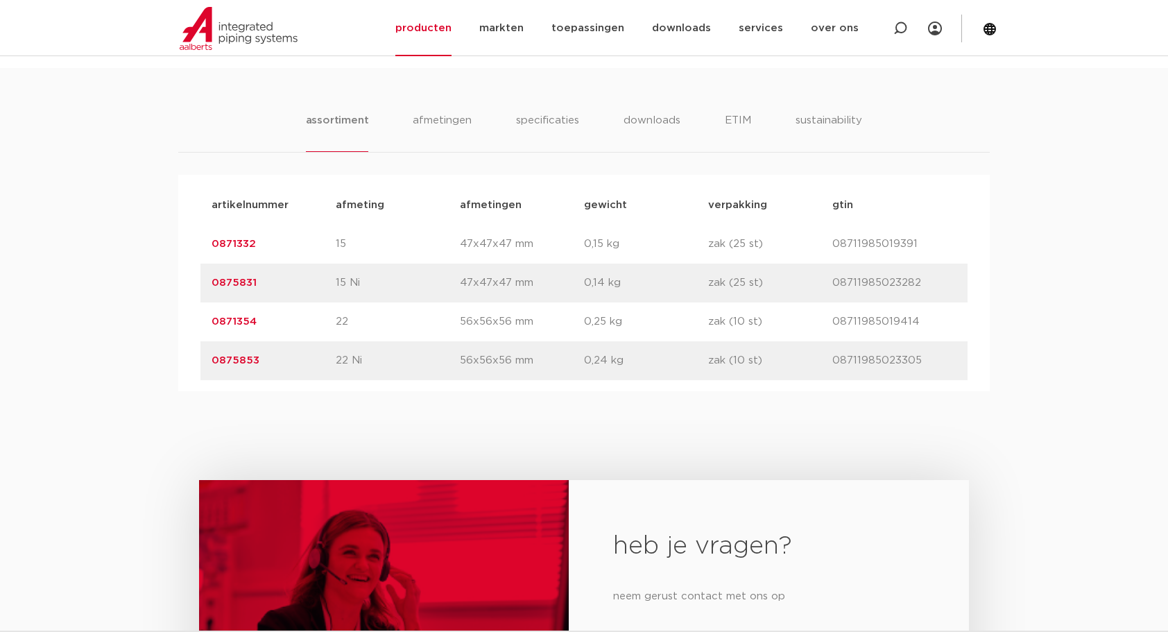
click at [229, 279] on link "0875831" at bounding box center [234, 283] width 45 height 10
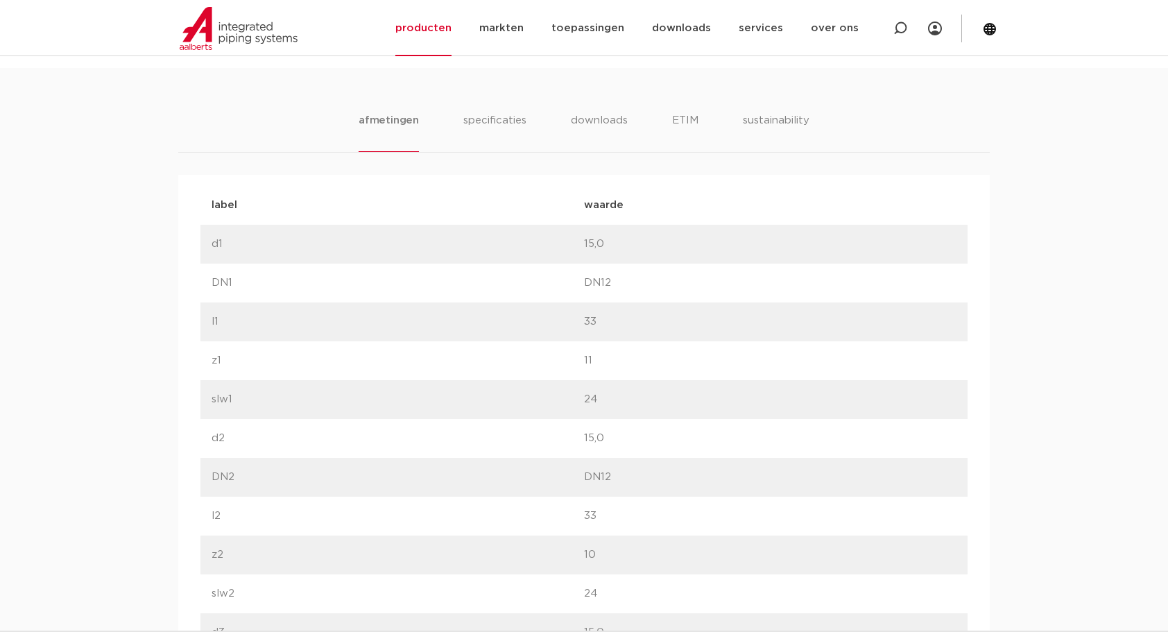
scroll to position [323, 0]
